Goal: Task Accomplishment & Management: Use online tool/utility

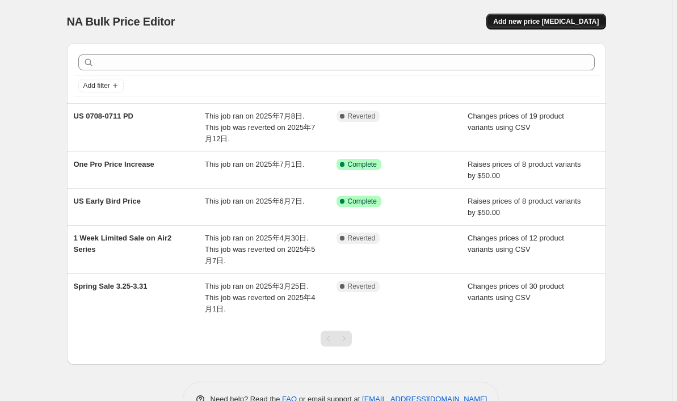
click at [531, 19] on span "Add new price [MEDICAL_DATA]" at bounding box center [546, 21] width 106 height 9
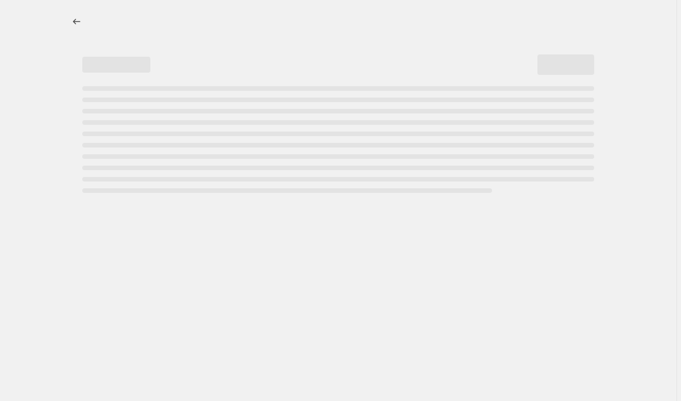
select select "percentage"
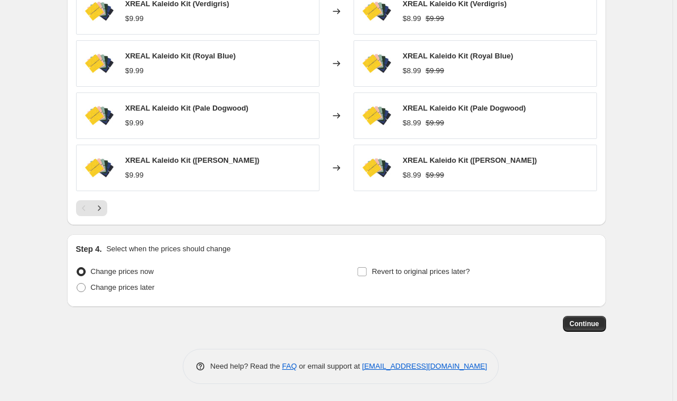
scroll to position [734, 0]
click at [86, 292] on span at bounding box center [81, 288] width 10 height 10
click at [77, 284] on input "Change prices later" at bounding box center [77, 283] width 1 height 1
radio input "true"
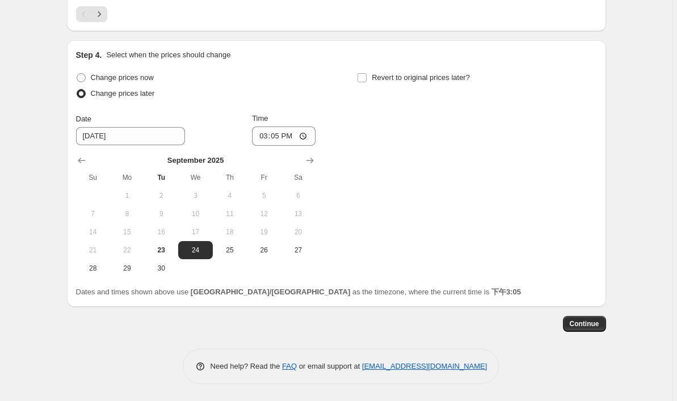
scroll to position [929, 0]
click at [361, 76] on input "Revert to original prices later?" at bounding box center [362, 77] width 9 height 9
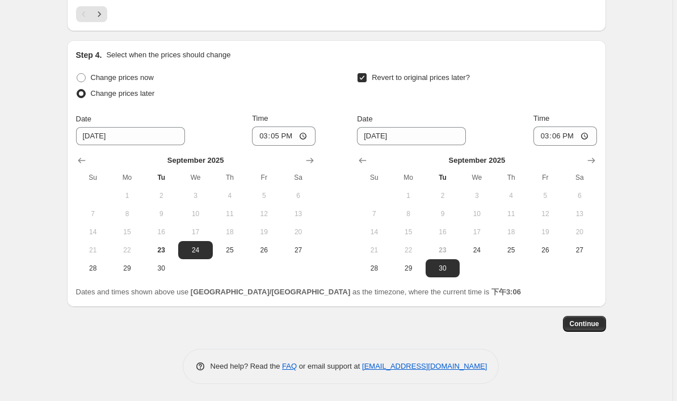
click at [362, 76] on input "Revert to original prices later?" at bounding box center [362, 77] width 9 height 9
checkbox input "false"
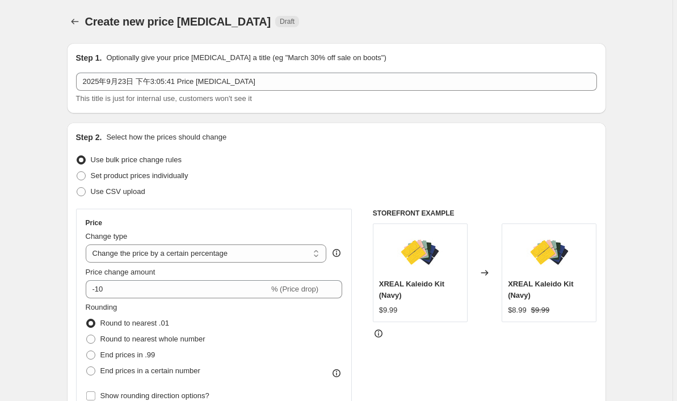
scroll to position [0, 0]
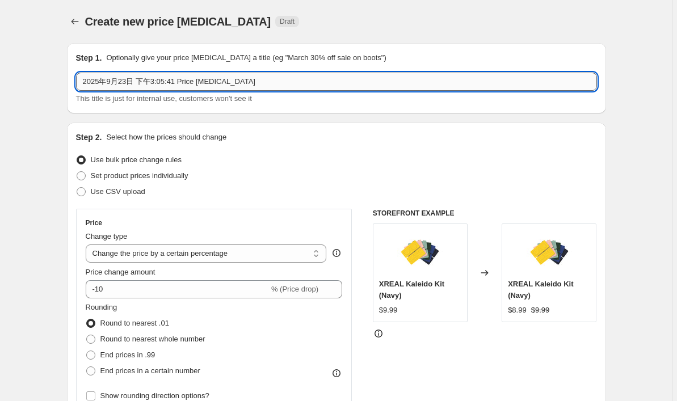
click at [242, 84] on input "2025年9月23日 下午3:05:41 Price [MEDICAL_DATA]" at bounding box center [336, 82] width 521 height 18
drag, startPoint x: 250, startPoint y: 80, endPoint x: 77, endPoint y: 83, distance: 173.2
click at [77, 83] on div "Step 1. Optionally give your price [MEDICAL_DATA] a title (eg "March 30% off sa…" at bounding box center [336, 78] width 539 height 70
click at [143, 83] on input "[DATE] FALLPD price change" at bounding box center [336, 82] width 521 height 18
click at [143, 83] on input "[DATE] FALL PD price change" at bounding box center [336, 82] width 521 height 18
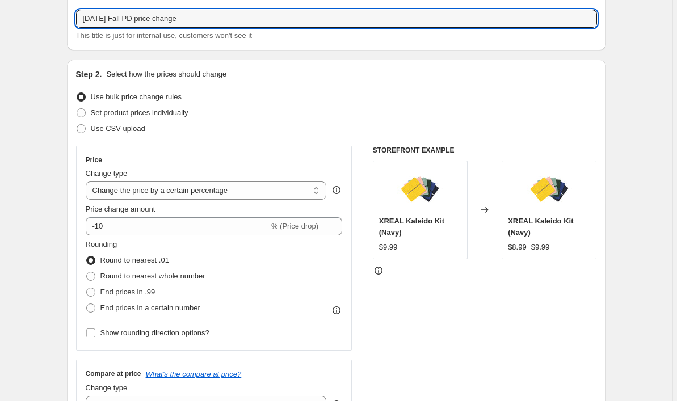
scroll to position [65, 0]
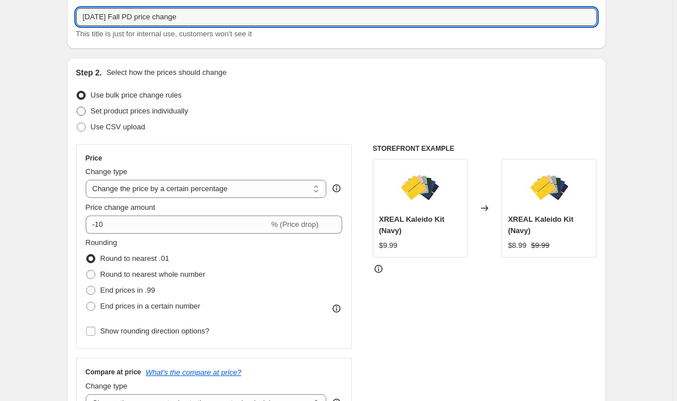
type input "[DATE] Fall PD price change"
click at [81, 111] on span at bounding box center [81, 111] width 9 height 9
click at [77, 107] on input "Set product prices individually" at bounding box center [77, 107] width 1 height 1
radio input "true"
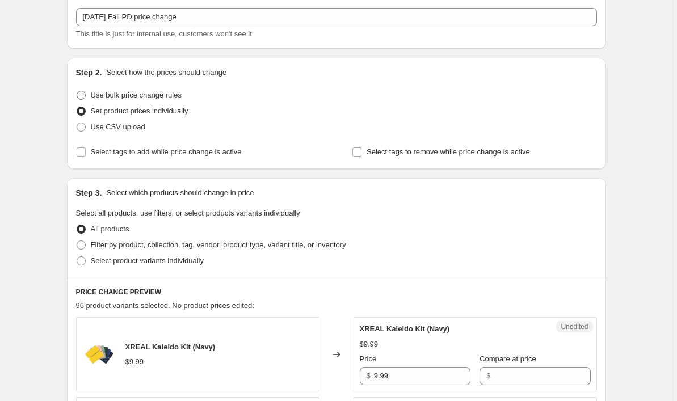
click at [83, 94] on span at bounding box center [81, 95] width 9 height 9
click at [77, 91] on input "Use bulk price change rules" at bounding box center [77, 91] width 1 height 1
radio input "true"
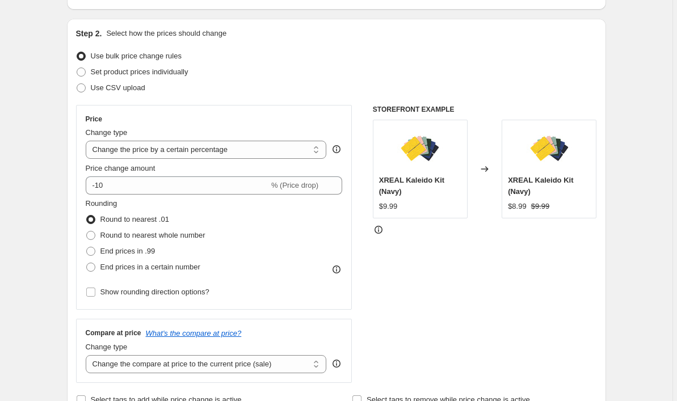
scroll to position [120, 0]
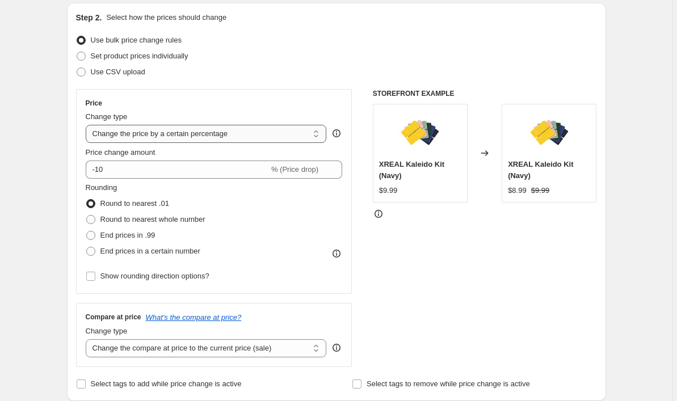
click at [268, 135] on select "Change the price to a certain amount Change the price by a certain amount Chang…" at bounding box center [206, 134] width 241 height 18
select select "to"
type input "80.00"
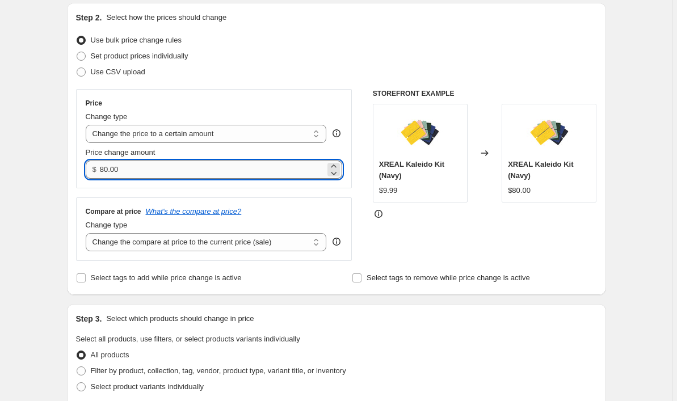
click at [168, 163] on input "80.00" at bounding box center [212, 170] width 225 height 18
click at [149, 169] on input "80.00" at bounding box center [212, 170] width 225 height 18
click at [228, 136] on select "Change the price to a certain amount Change the price by a certain amount Chang…" at bounding box center [206, 134] width 241 height 18
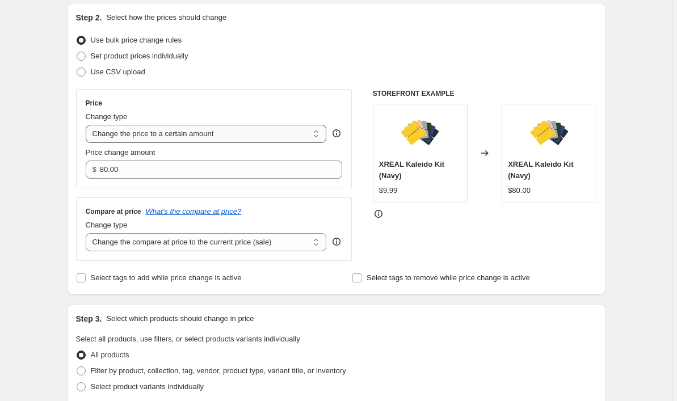
select select "percentage"
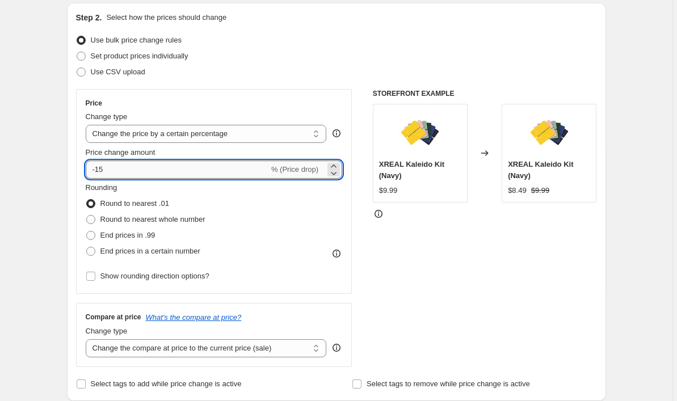
click at [205, 169] on input "-15" at bounding box center [177, 170] width 183 height 18
type input "-1"
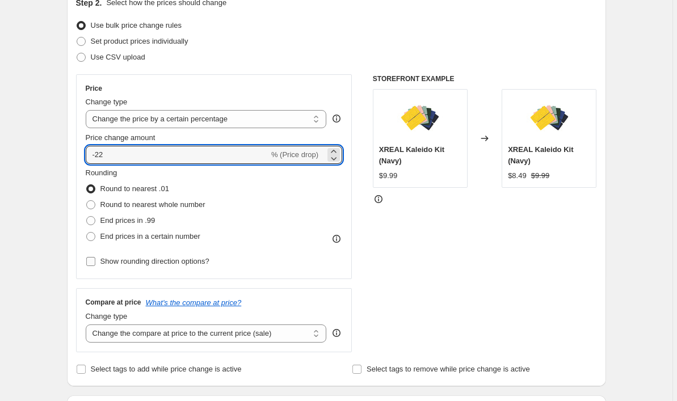
scroll to position [133, 0]
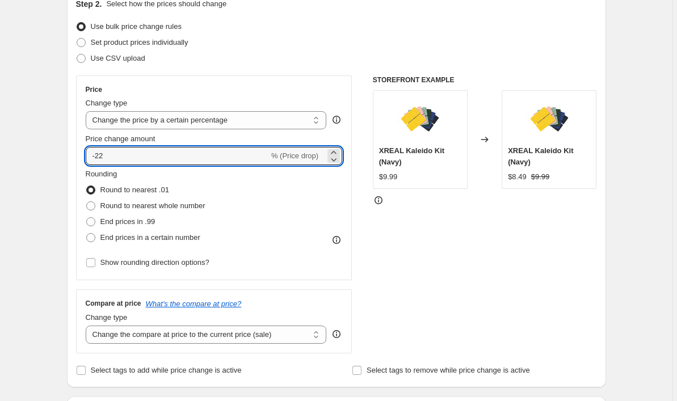
type input "-22"
click at [446, 131] on div "XREAL Kaleido Kit (Navy) $9.99" at bounding box center [420, 139] width 95 height 99
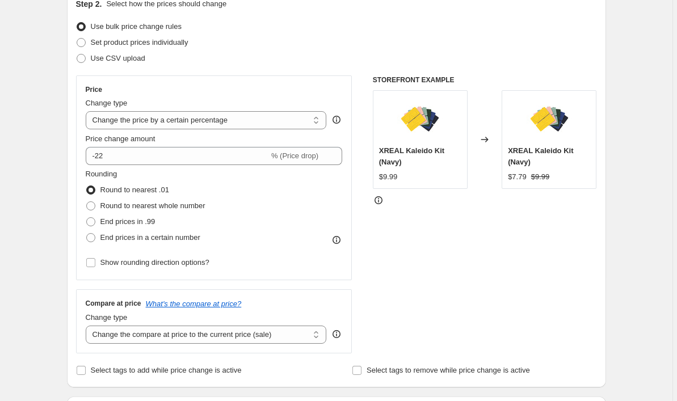
click at [407, 154] on span "XREAL Kaleido Kit (Navy)" at bounding box center [411, 156] width 65 height 20
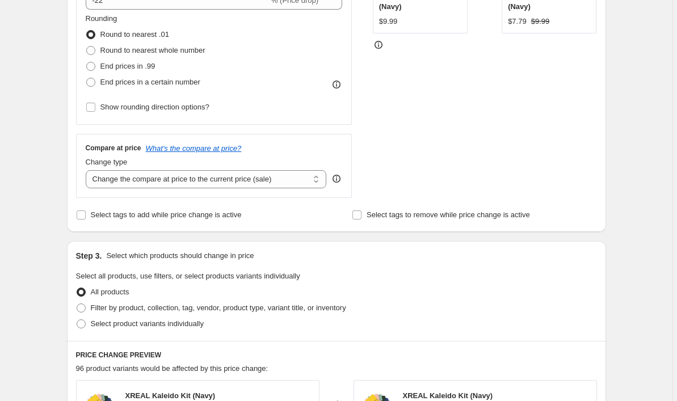
scroll to position [292, 0]
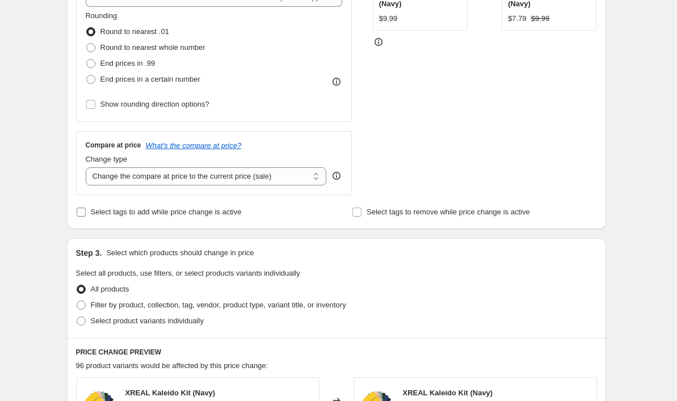
click at [81, 215] on input "Select tags to add while price change is active" at bounding box center [81, 212] width 9 height 9
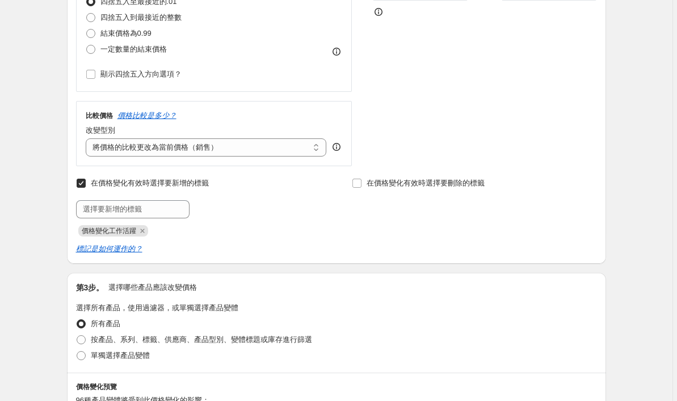
scroll to position [321, 0]
click at [86, 183] on input "在價格變化有效時選擇要新增的標籤" at bounding box center [81, 183] width 9 height 9
checkbox input "false"
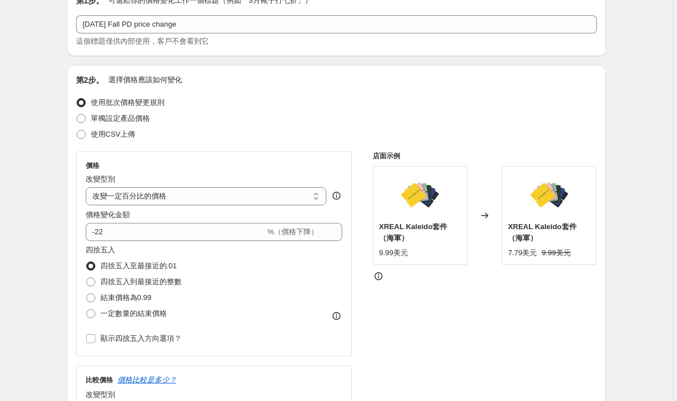
scroll to position [52, 0]
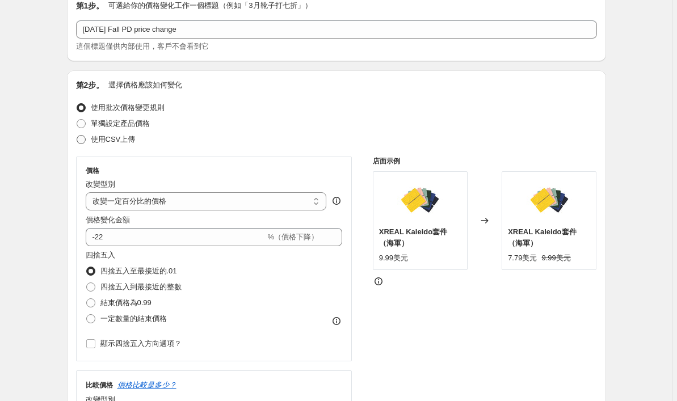
click at [83, 142] on span at bounding box center [81, 139] width 9 height 9
click at [77, 136] on input "使用CSV上傳" at bounding box center [77, 135] width 1 height 1
radio input "true"
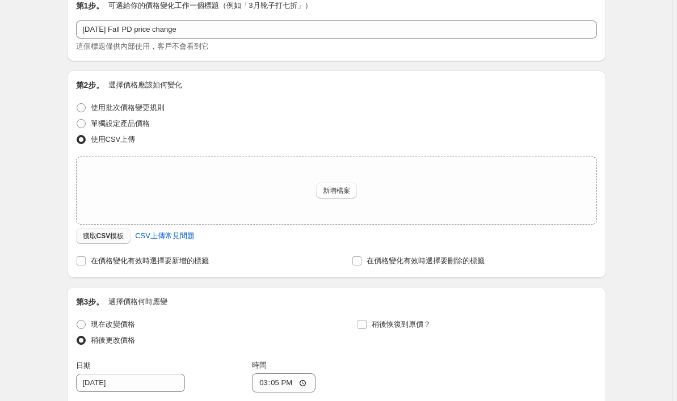
click at [111, 242] on button "獲取CSV模板" at bounding box center [103, 236] width 55 height 16
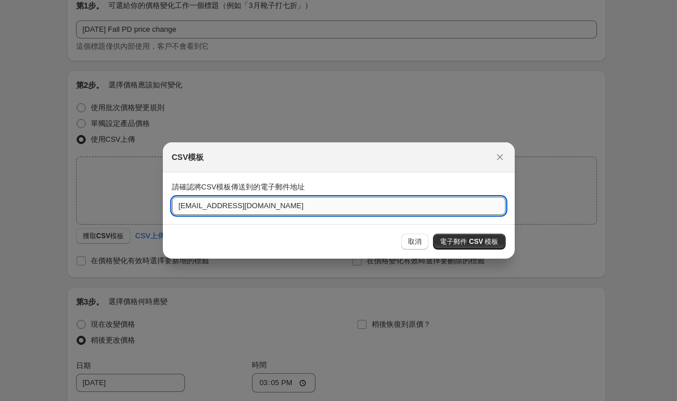
drag, startPoint x: 301, startPoint y: 212, endPoint x: 172, endPoint y: 198, distance: 129.7
click at [172, 198] on input "[EMAIL_ADDRESS][DOMAIN_NAME]" at bounding box center [339, 206] width 334 height 18
type input "[EMAIL_ADDRESS][DOMAIN_NAME]"
click at [462, 242] on span "電子郵件 CSV 模板" at bounding box center [469, 241] width 58 height 9
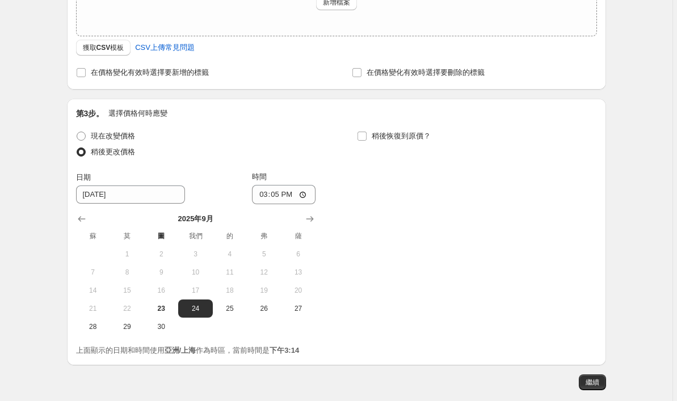
scroll to position [252, 0]
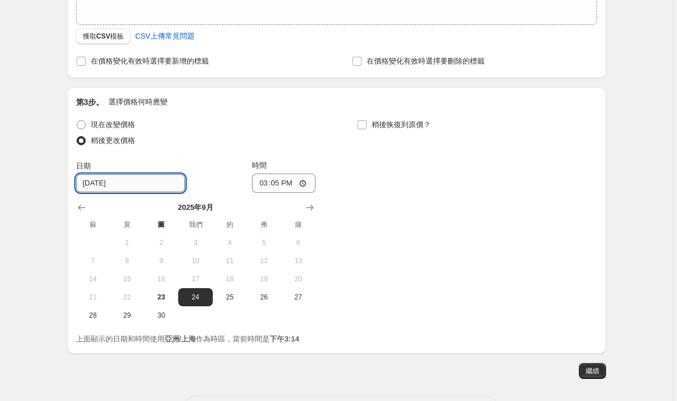
click at [143, 192] on input "[DATE]" at bounding box center [130, 183] width 109 height 18
click at [312, 213] on icon "下個月，2025年10月展示" at bounding box center [309, 207] width 11 height 11
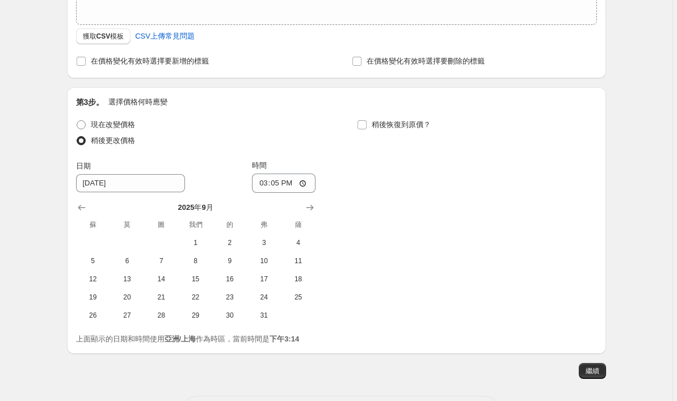
click at [207, 211] on div at bounding box center [196, 207] width 240 height 11
click at [170, 265] on span "7" at bounding box center [161, 261] width 25 height 9
click at [200, 263] on span "8" at bounding box center [195, 261] width 25 height 9
click at [307, 184] on input "15:05" at bounding box center [284, 183] width 64 height 19
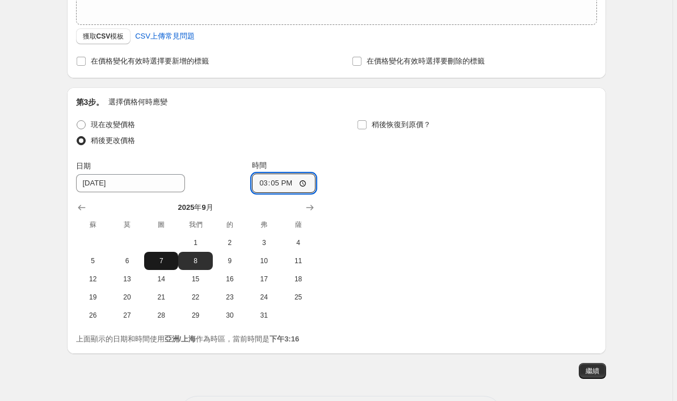
click at [161, 269] on button "7" at bounding box center [161, 261] width 34 height 18
type input "[DATE]"
click at [304, 179] on input "15:05" at bounding box center [284, 183] width 64 height 19
click at [296, 186] on input "15:05" at bounding box center [284, 183] width 64 height 19
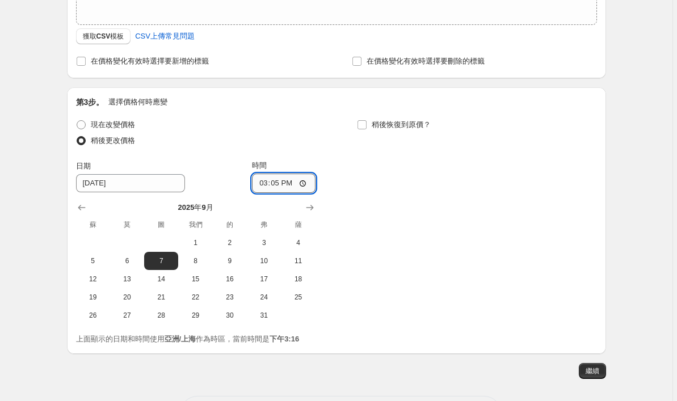
click at [296, 186] on input "15:05" at bounding box center [284, 183] width 64 height 19
click at [312, 185] on input "13:05" at bounding box center [284, 183] width 64 height 19
click at [307, 185] on input "13:05" at bounding box center [284, 183] width 64 height 19
click at [295, 183] on input "13:00" at bounding box center [284, 183] width 64 height 19
type input "15:00"
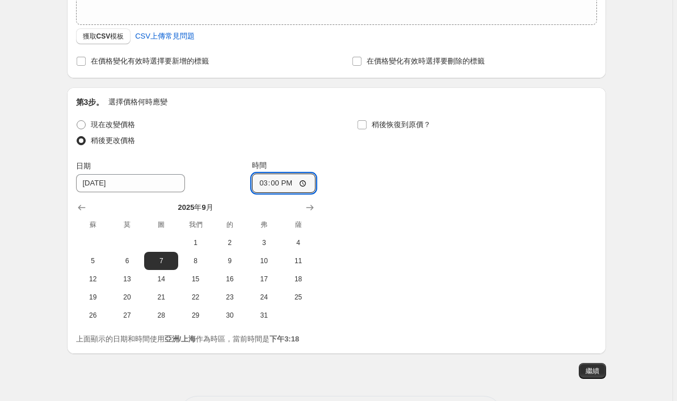
click at [370, 197] on div "現在改變價格 稍後更改價格 日期 [DATE] 時間 15:00 2025年 9月 蘇 莫 圖 我們 的 弗 薩 1 2 3 4 5 6 7 8 9 10 1…" at bounding box center [336, 221] width 521 height 208
click at [363, 128] on input "稍後恢復到原價？" at bounding box center [362, 124] width 9 height 9
checkbox input "true"
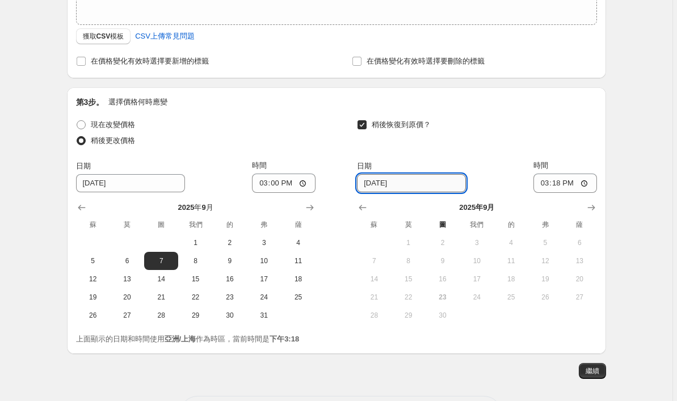
click at [425, 186] on input "[DATE]" at bounding box center [411, 183] width 109 height 18
click at [595, 210] on icon "下個月，2025年10月展示" at bounding box center [591, 207] width 11 height 11
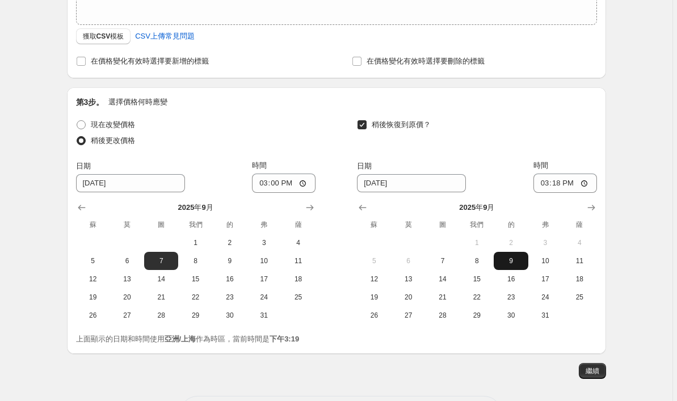
click at [510, 260] on span "9" at bounding box center [510, 261] width 25 height 9
type input "[DATE]"
click at [592, 185] on input "15:18" at bounding box center [566, 183] width 64 height 19
click at [588, 185] on input "15:18" at bounding box center [566, 183] width 64 height 19
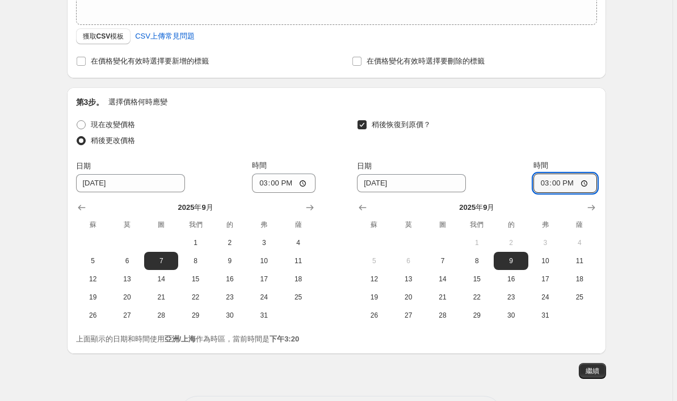
type input "15:00"
click at [643, 159] on div "建立新的價格變更工作。 此頁面已準備就緒 建立新的價格變更工作 草稿 第1步。 可選給你的價格變化工作一個標題（例如「3月靴子打七折」） [DATE] Fal…" at bounding box center [336, 98] width 673 height 701
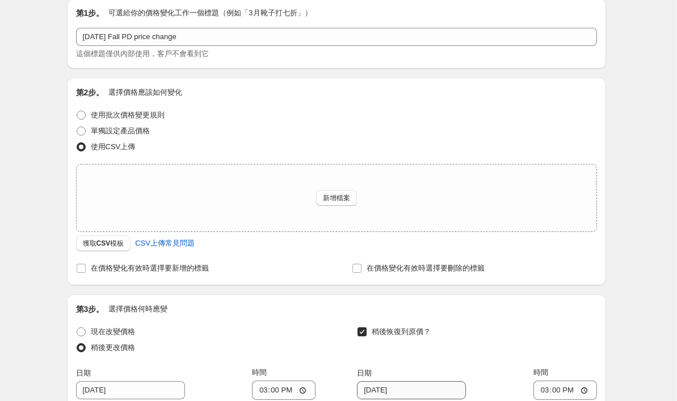
scroll to position [0, 0]
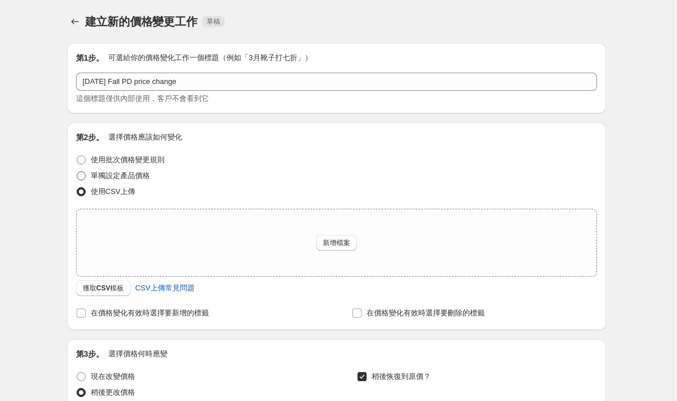
click at [85, 176] on span at bounding box center [81, 175] width 9 height 9
click at [77, 172] on input "單獨設定產品價格" at bounding box center [77, 171] width 1 height 1
radio input "true"
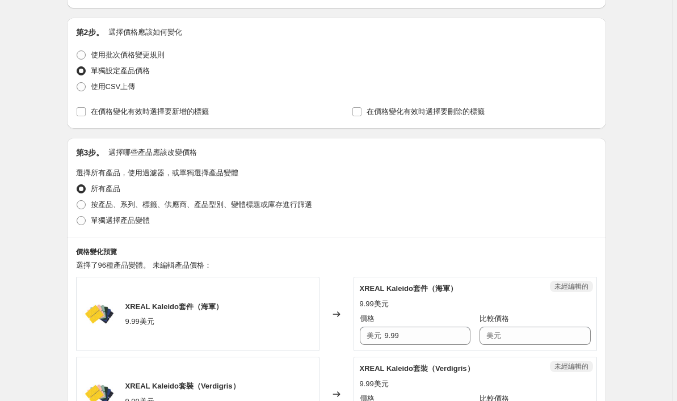
scroll to position [112, 0]
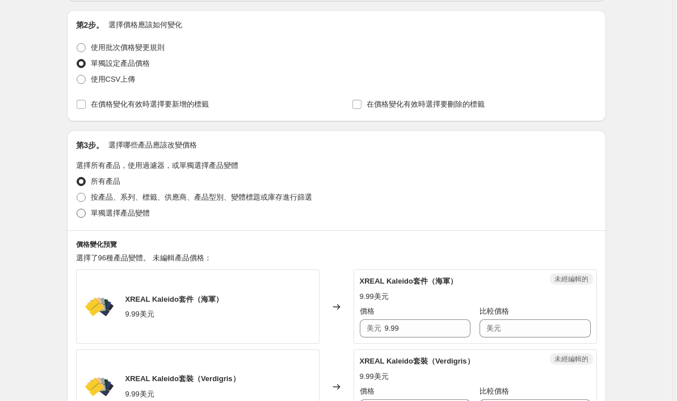
click at [86, 214] on span at bounding box center [81, 213] width 10 height 10
click at [77, 209] on input "單獨選擇產品變體" at bounding box center [77, 209] width 1 height 1
radio input "true"
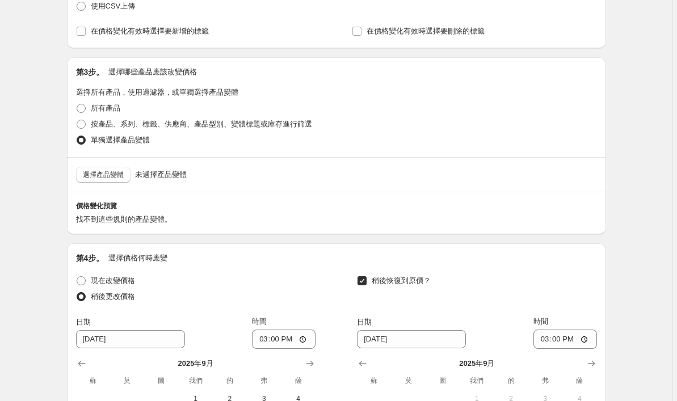
scroll to position [192, 0]
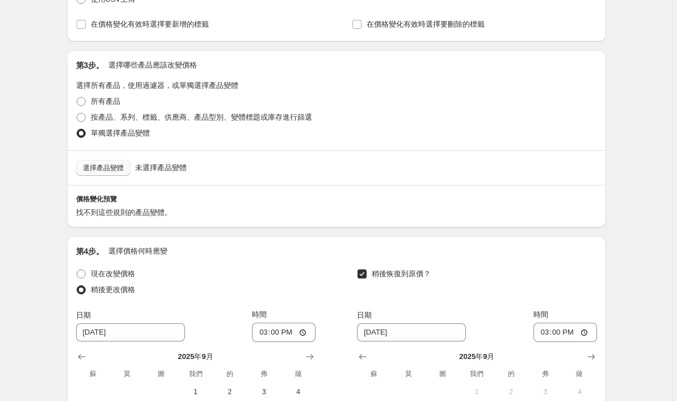
click at [122, 168] on span "選擇產品變體" at bounding box center [103, 168] width 41 height 9
